Goal: Information Seeking & Learning: Find specific fact

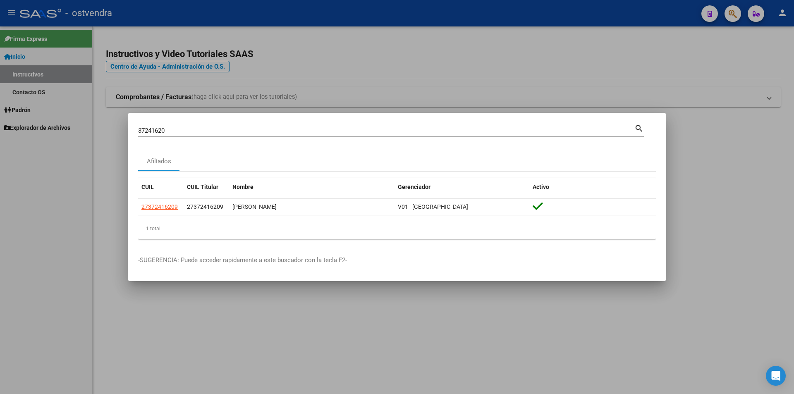
click at [588, 127] on input "37241620" at bounding box center [386, 130] width 497 height 7
paste input "28413955"
type input "28413955"
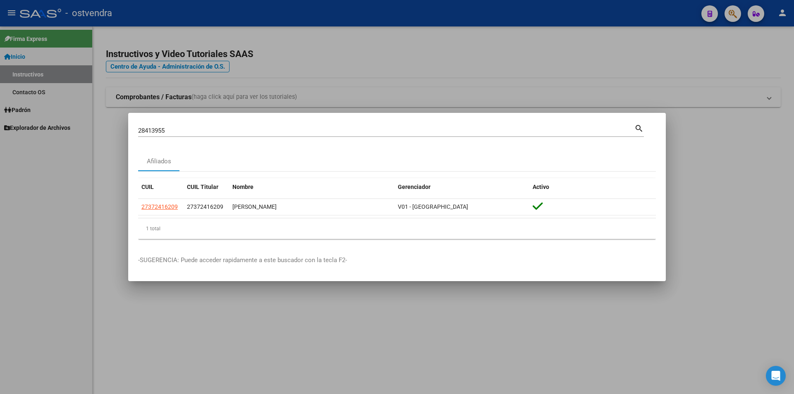
click at [637, 124] on mat-icon "search" at bounding box center [640, 128] width 10 height 10
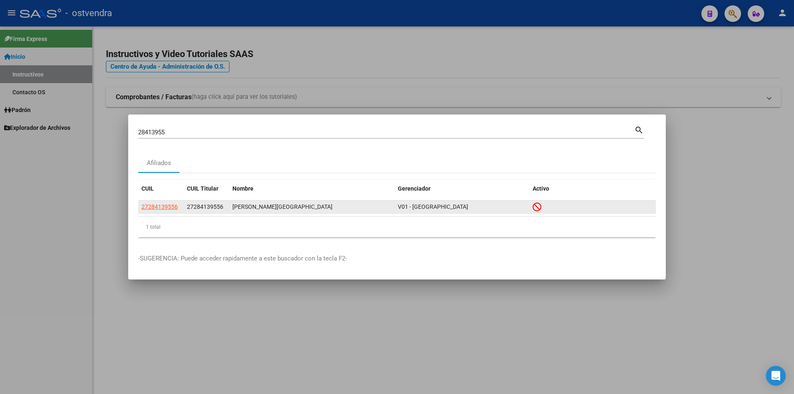
click at [532, 206] on datatable-body-cell at bounding box center [593, 207] width 127 height 13
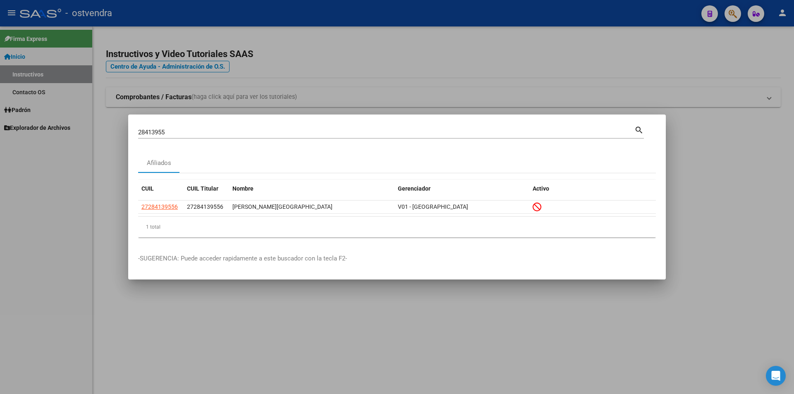
click at [353, 50] on div at bounding box center [397, 197] width 794 height 394
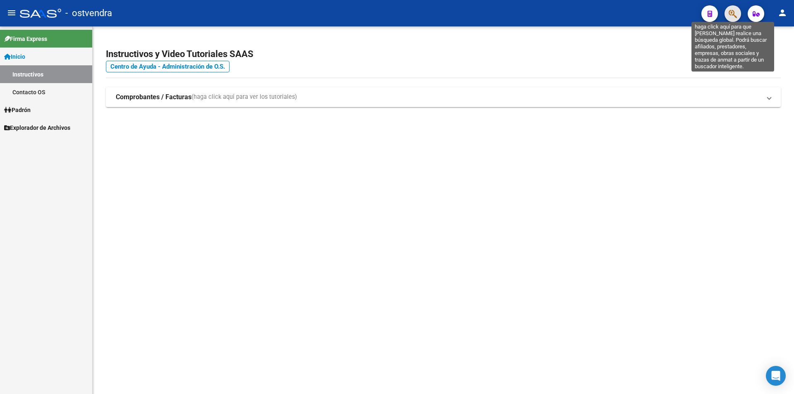
click at [733, 10] on icon "button" at bounding box center [733, 14] width 8 height 10
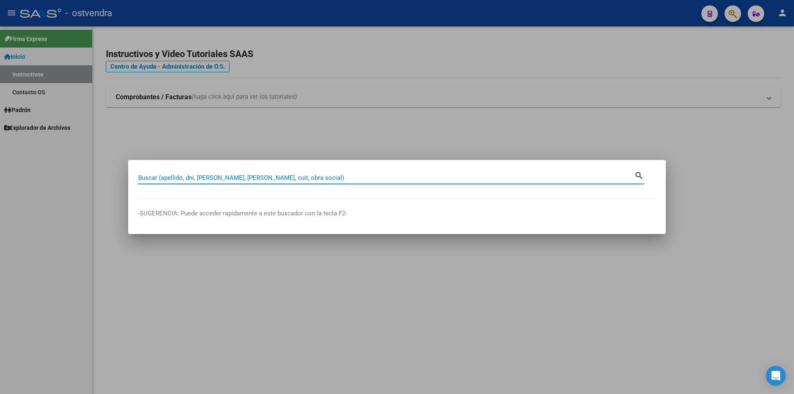
click at [362, 176] on input "Buscar (apellido, dni, [PERSON_NAME], [PERSON_NAME], cuit, obra social)" at bounding box center [386, 177] width 497 height 7
type input "28413955"
click at [643, 181] on div "search" at bounding box center [640, 176] width 10 height 12
click at [640, 178] on mat-icon "search" at bounding box center [640, 175] width 10 height 10
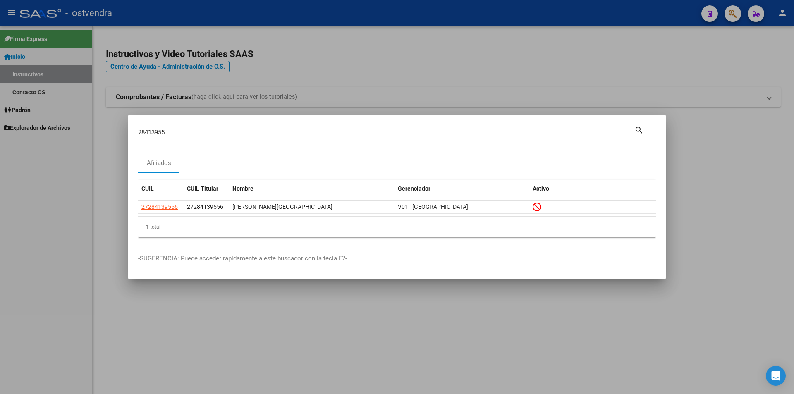
click at [779, 12] on div at bounding box center [397, 197] width 794 height 394
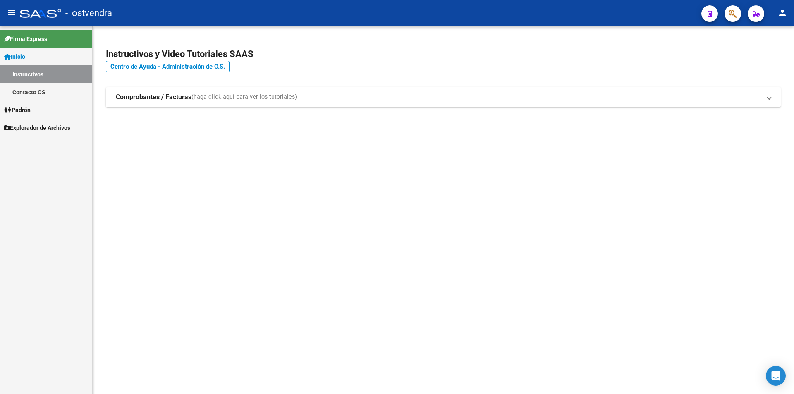
click at [779, 12] on mat-icon "person" at bounding box center [783, 13] width 10 height 10
click at [769, 53] on button "exit_to_app Salir" at bounding box center [766, 55] width 50 height 20
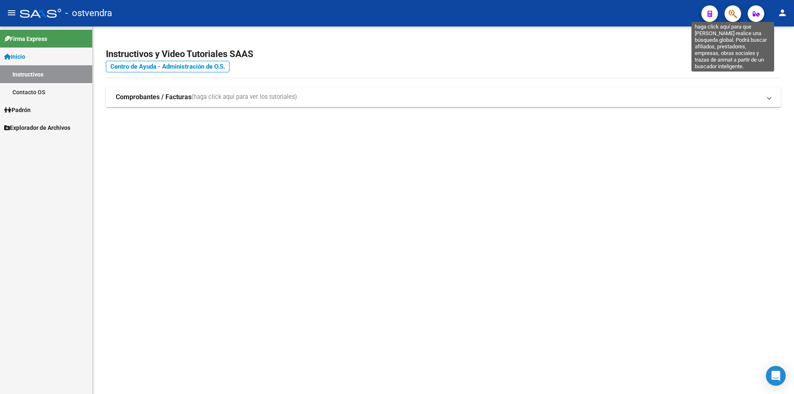
click at [732, 14] on icon "button" at bounding box center [733, 14] width 8 height 10
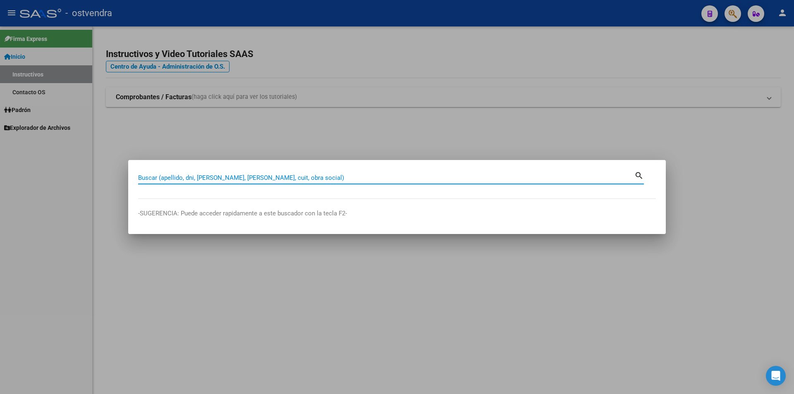
click at [297, 179] on input "Buscar (apellido, dni, [PERSON_NAME], [PERSON_NAME], cuit, obra social)" at bounding box center [386, 177] width 497 height 7
paste input "28413955"
type input "28413955"
click at [637, 172] on mat-icon "search" at bounding box center [640, 175] width 10 height 10
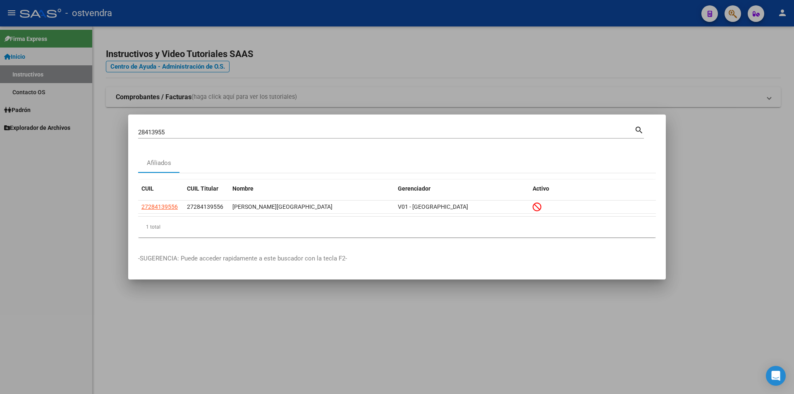
click at [89, 204] on div at bounding box center [397, 197] width 794 height 394
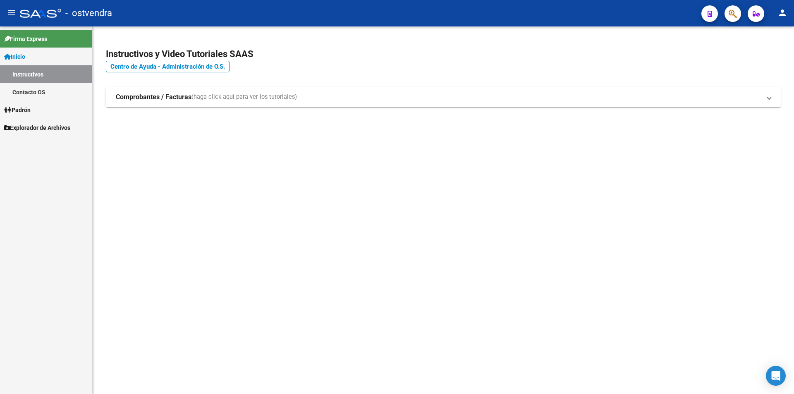
click at [35, 110] on link "Padrón" at bounding box center [46, 110] width 92 height 18
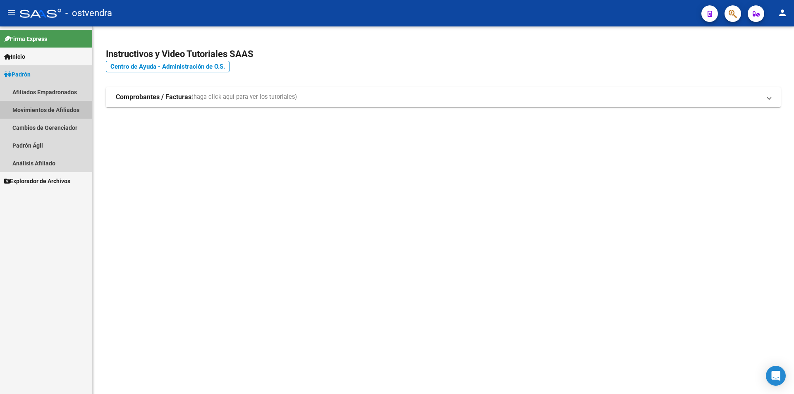
click at [43, 110] on link "Movimientos de Afiliados" at bounding box center [46, 110] width 92 height 18
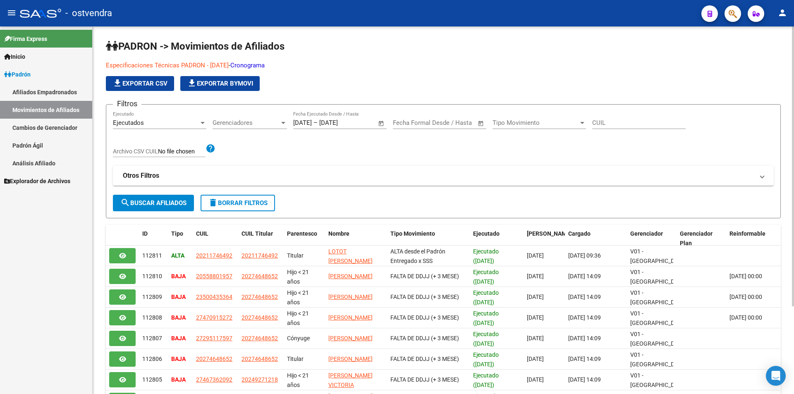
click at [686, 68] on div "Especificaciones Técnicas PADRON - [DATE] - Cronograma file_download Exportar C…" at bounding box center [443, 76] width 675 height 30
click at [23, 87] on link "Afiliados Empadronados" at bounding box center [46, 92] width 92 height 18
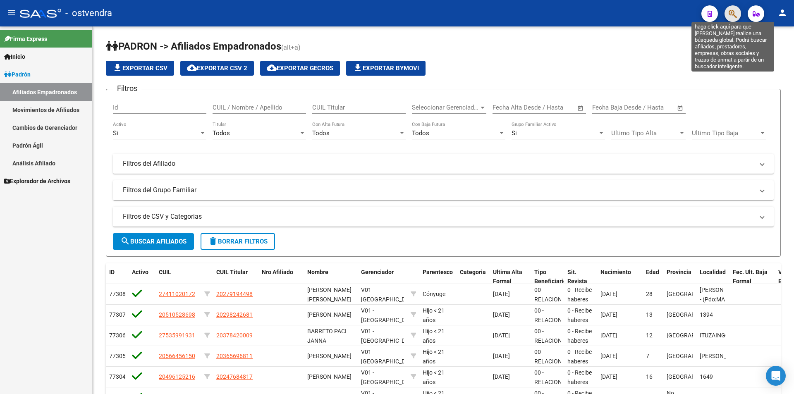
click at [736, 10] on icon "button" at bounding box center [733, 14] width 8 height 10
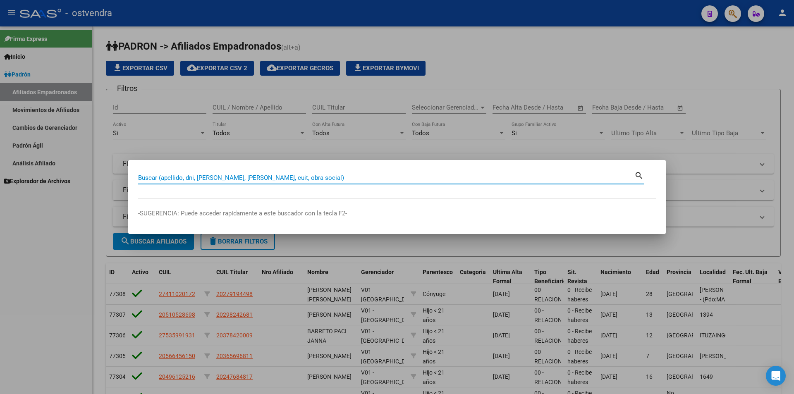
click at [312, 179] on input "Buscar (apellido, dni, [PERSON_NAME], [PERSON_NAME], cuit, obra social)" at bounding box center [386, 177] width 497 height 7
paste input "28413955"
type input "28413955"
click at [643, 173] on mat-icon "search" at bounding box center [640, 175] width 10 height 10
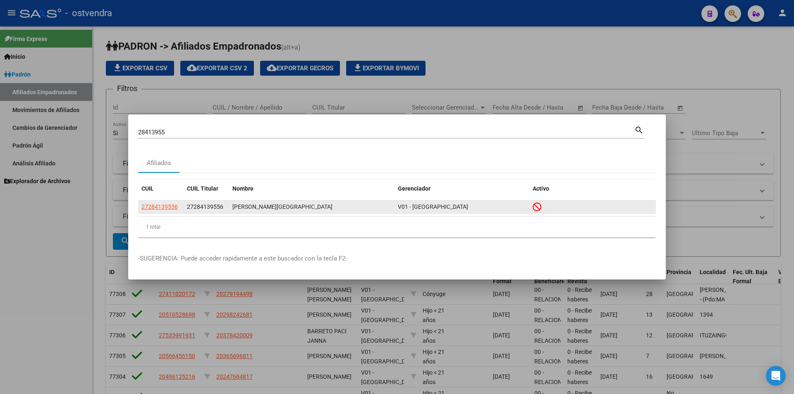
click at [436, 204] on div "V01 - [GEOGRAPHIC_DATA]" at bounding box center [462, 207] width 128 height 10
click at [180, 206] on datatable-body-cell "27284139556" at bounding box center [161, 207] width 46 height 13
click at [175, 204] on span "27284139556" at bounding box center [160, 207] width 36 height 7
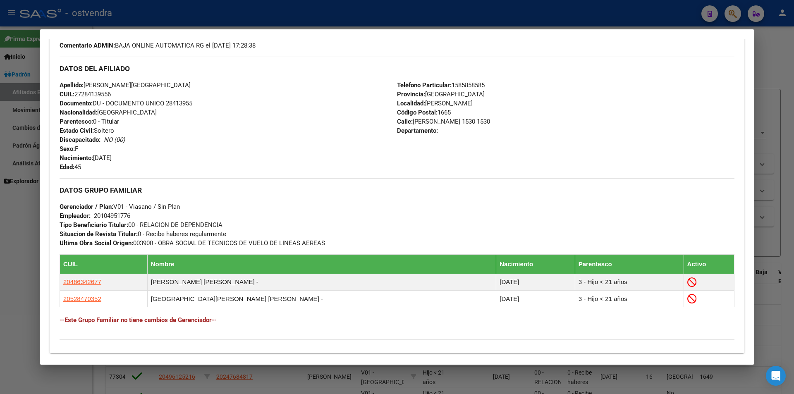
scroll to position [290, 0]
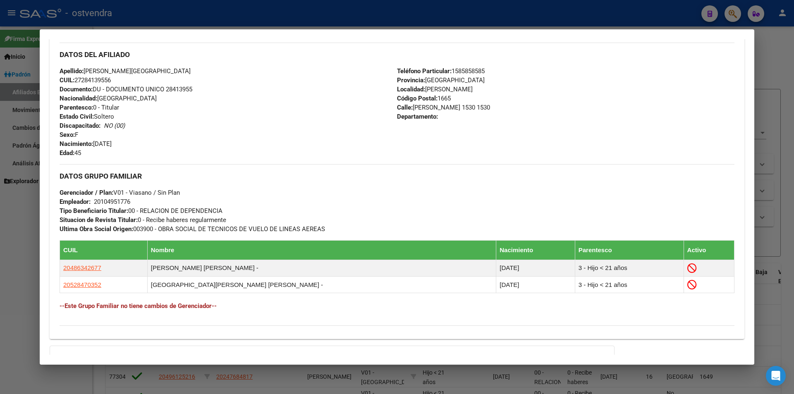
click at [632, 133] on div "Teléfono Particular: [PHONE_NUMBER] Provincia: [GEOGRAPHIC_DATA] Localidad: [PE…" at bounding box center [566, 112] width 338 height 91
click at [528, 170] on div "DATOS GRUPO FAMILIAR Gerenciador / Plan: V01 - [PERSON_NAME] / Sin Plan Emplead…" at bounding box center [397, 199] width 675 height 70
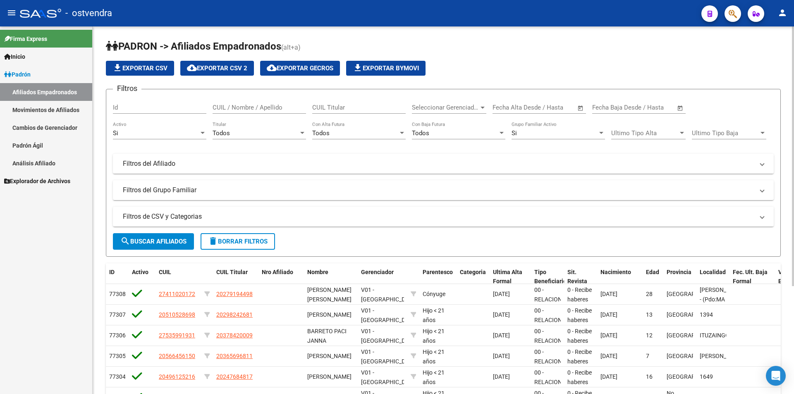
click at [176, 150] on div "Filtros Id CUIL / Nombre / Apellido CUIL Titular Seleccionar Gerenciador Selecc…" at bounding box center [443, 148] width 661 height 104
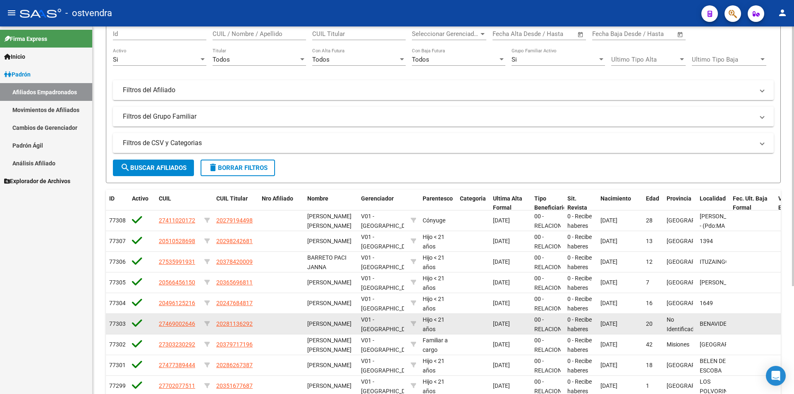
scroll to position [83, 0]
